Goal: Task Accomplishment & Management: Manage account settings

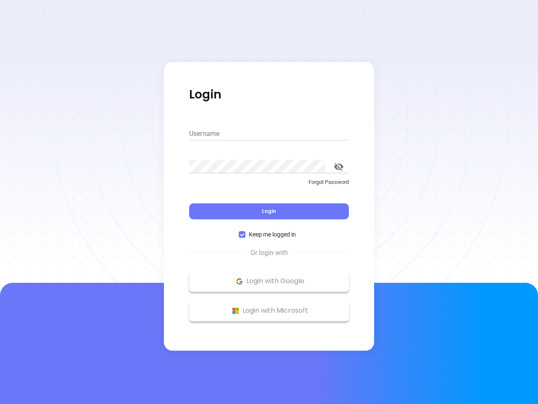
click at [269, 202] on div "Login" at bounding box center [269, 206] width 160 height 26
click at [269, 134] on input "Username" at bounding box center [269, 133] width 160 height 13
click at [339, 167] on icon "toggle password visibility" at bounding box center [338, 167] width 9 height 8
click at [269, 211] on span "Login" at bounding box center [269, 210] width 14 height 7
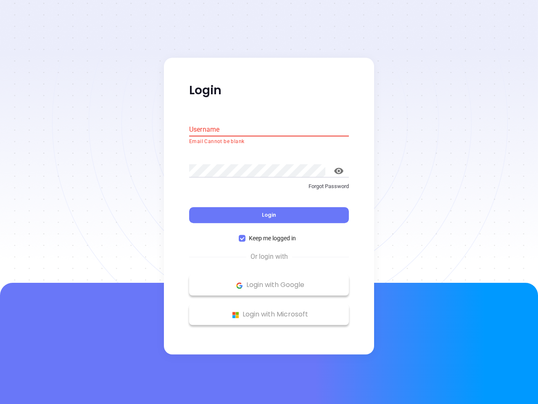
click at [269, 234] on span "Keep me logged in" at bounding box center [273, 238] width 54 height 9
click at [246, 235] on input "Keep me logged in" at bounding box center [242, 238] width 7 height 7
checkbox input "false"
click at [269, 281] on p "Login with Google" at bounding box center [269, 285] width 151 height 13
click at [269, 310] on p "Login with Microsoft" at bounding box center [269, 314] width 151 height 13
